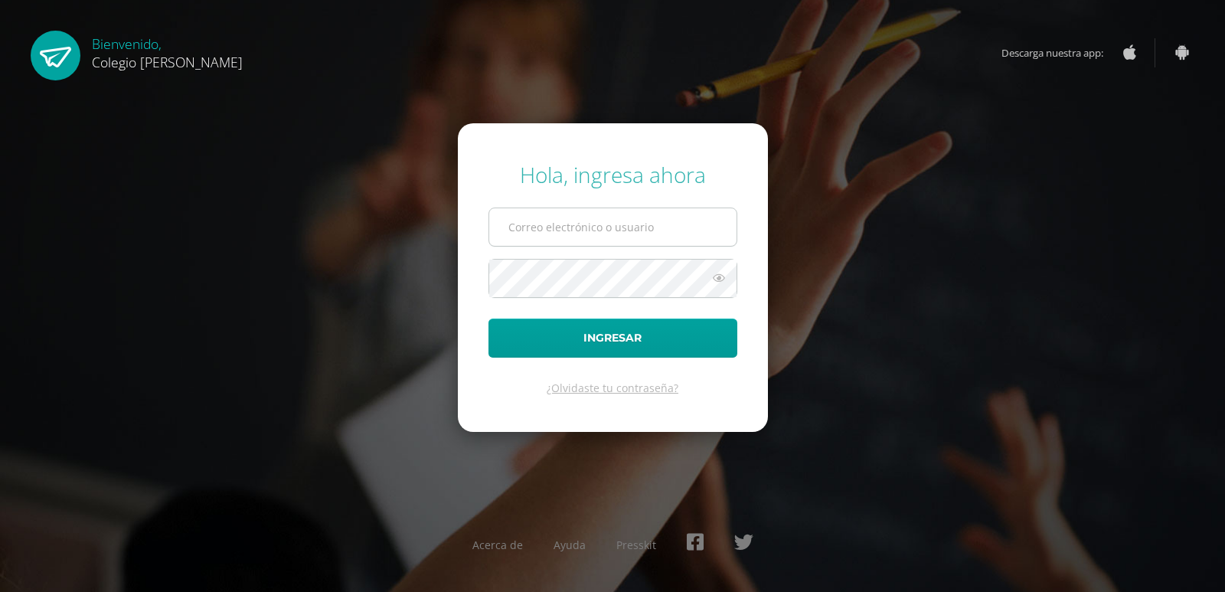
click at [659, 230] on input "text" at bounding box center [612, 227] width 247 height 38
click at [563, 229] on input "text" at bounding box center [612, 227] width 247 height 38
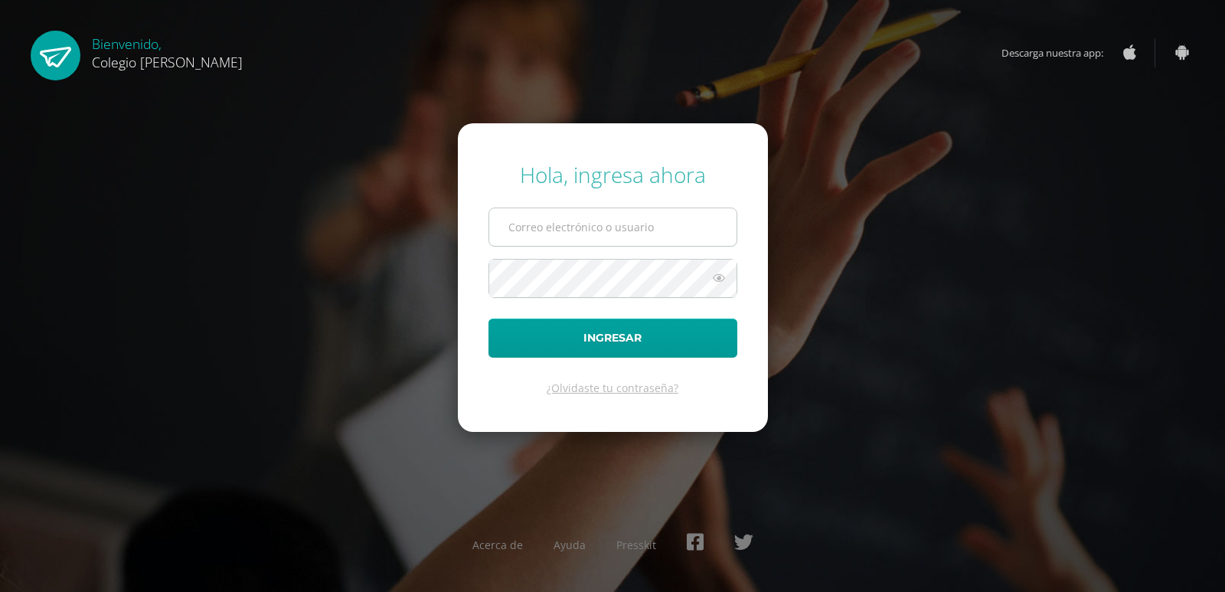
click at [563, 229] on input "text" at bounding box center [612, 227] width 247 height 38
drag, startPoint x: 298, startPoint y: 138, endPoint x: 658, endPoint y: 237, distance: 373.9
click at [658, 237] on input "text" at bounding box center [612, 227] width 247 height 38
type input "[EMAIL_ADDRESS][DOMAIN_NAME]"
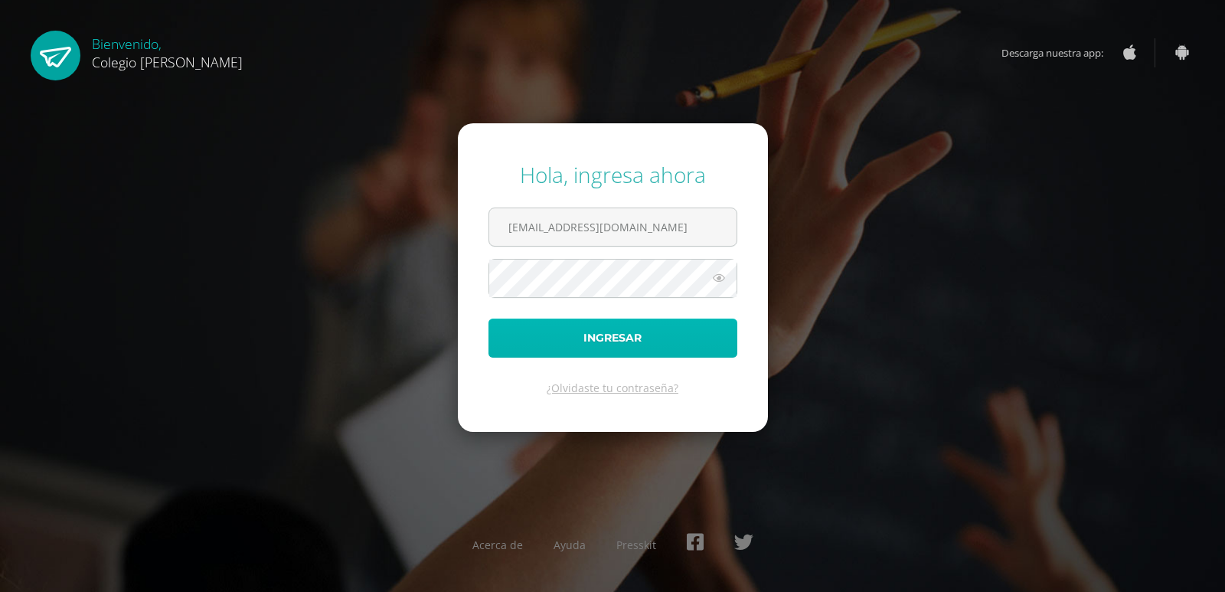
click at [621, 339] on button "Ingresar" at bounding box center [612, 337] width 249 height 39
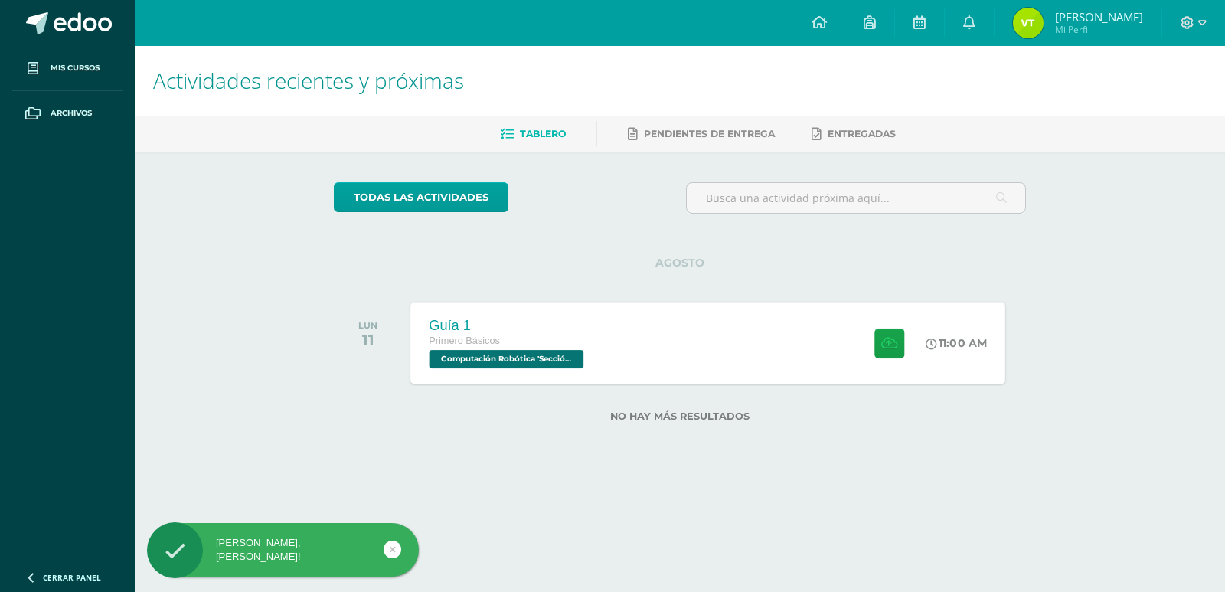
click at [580, 364] on span "Computación Robótica 'Sección Única'" at bounding box center [506, 359] width 155 height 18
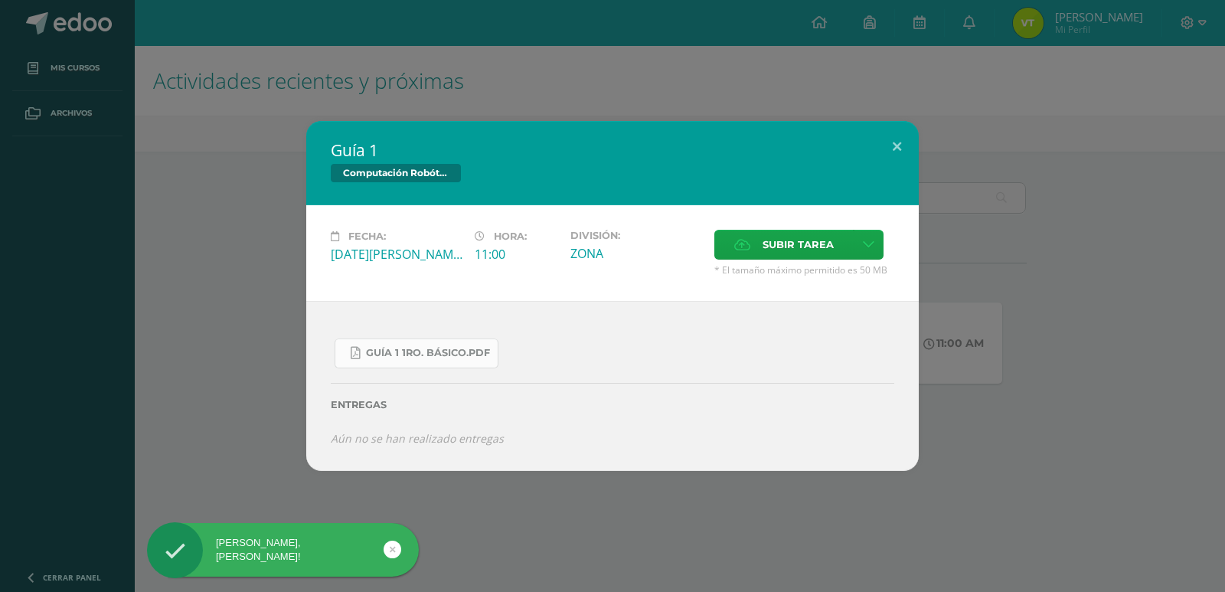
click at [472, 362] on link "Guía 1 1ro. Básico.pdf" at bounding box center [417, 353] width 164 height 30
